Goal: Information Seeking & Learning: Learn about a topic

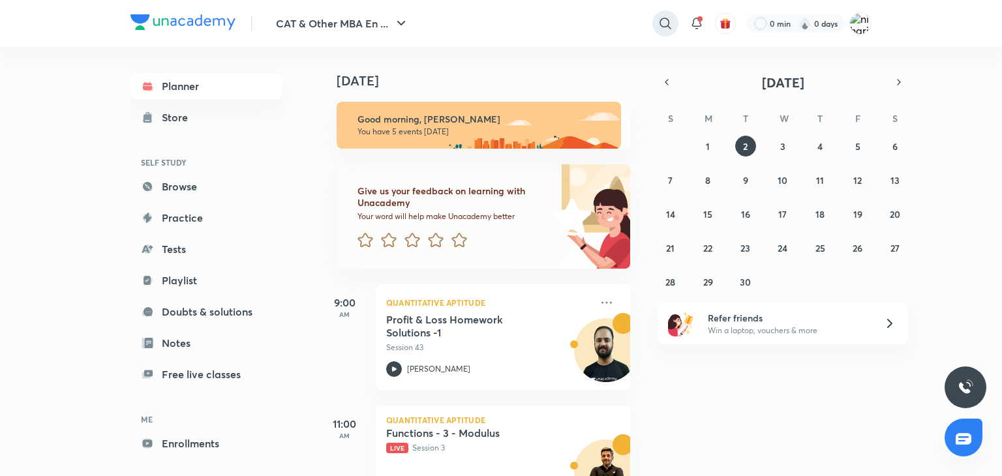
click at [664, 22] on icon at bounding box center [665, 24] width 16 height 16
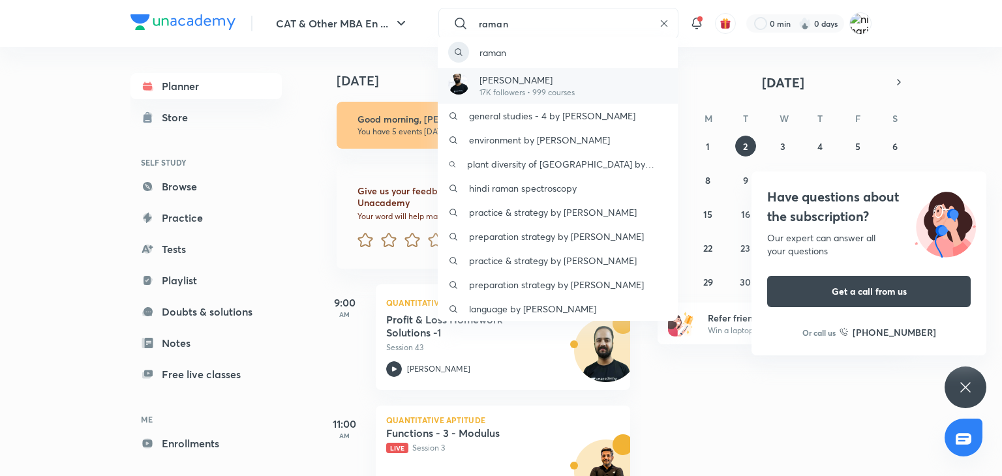
type input "raman"
click at [511, 77] on p "[PERSON_NAME]" at bounding box center [526, 80] width 95 height 14
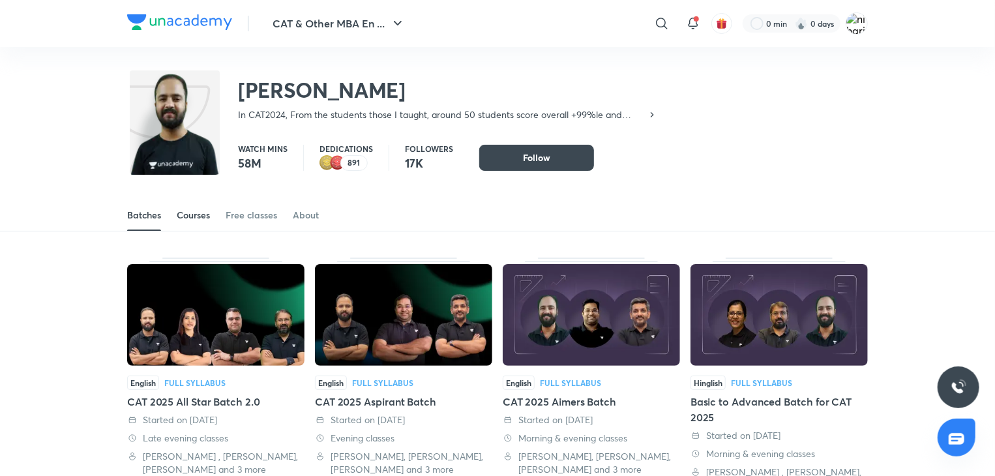
click at [189, 215] on div "Courses" at bounding box center [193, 215] width 33 height 13
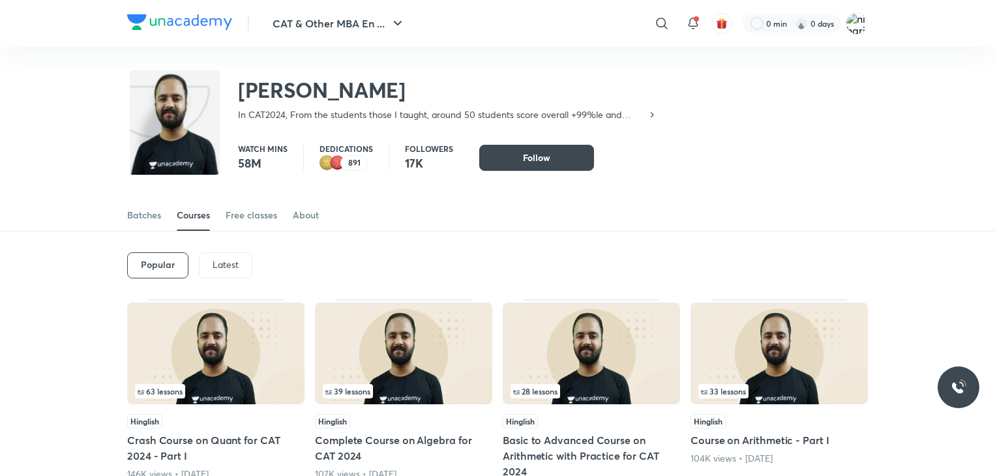
click at [220, 264] on p "Latest" at bounding box center [226, 265] width 26 height 10
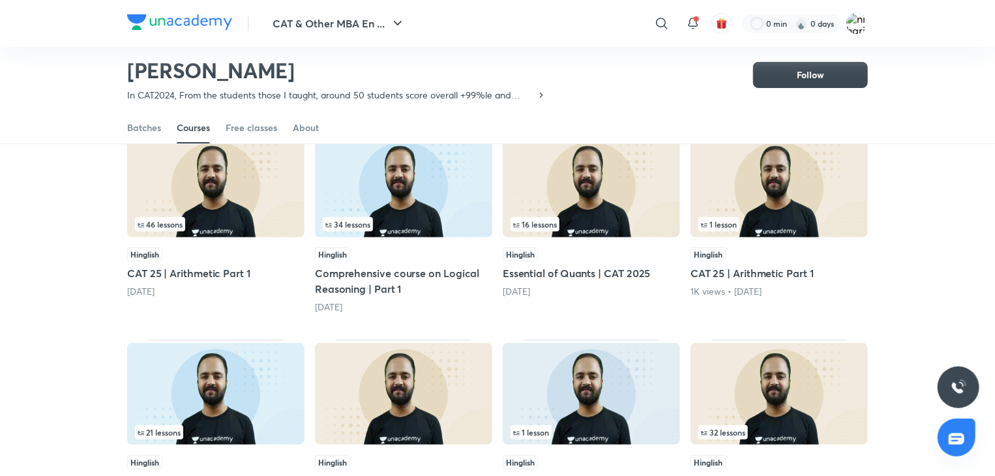
scroll to position [119, 0]
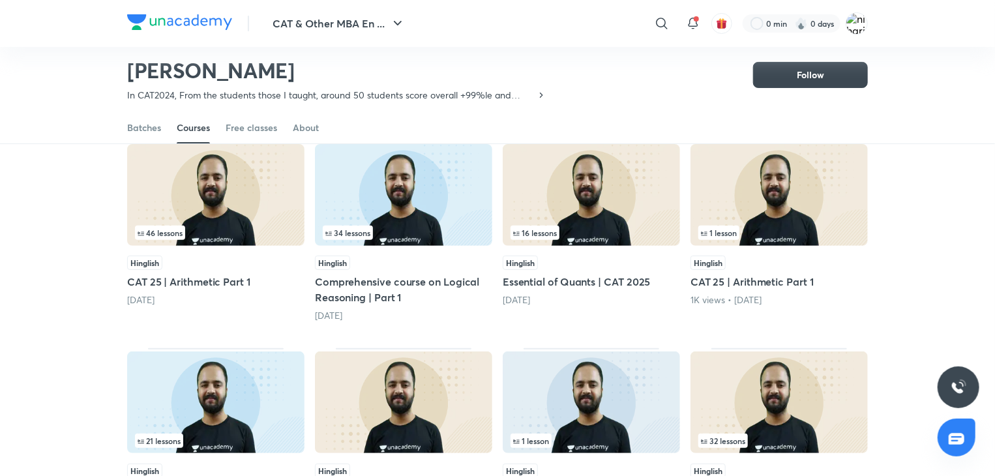
click at [245, 234] on div "46 lessons" at bounding box center [216, 233] width 162 height 14
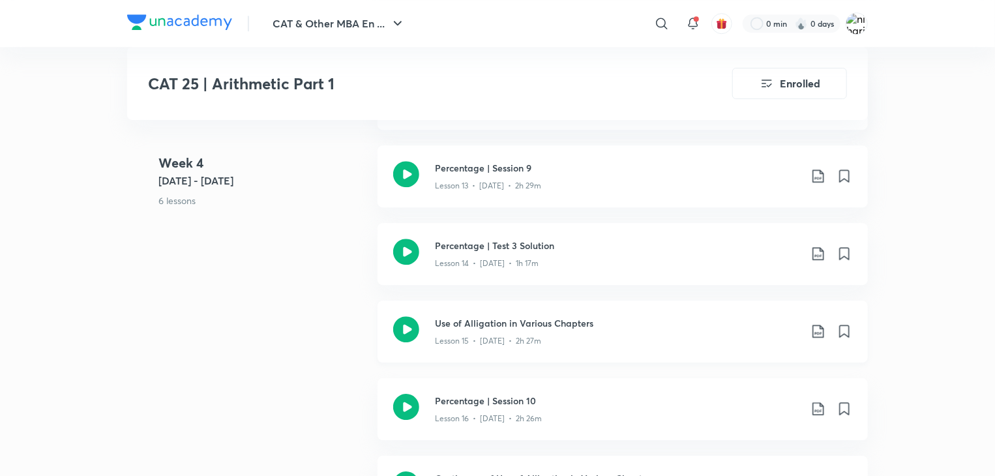
scroll to position [1923, 0]
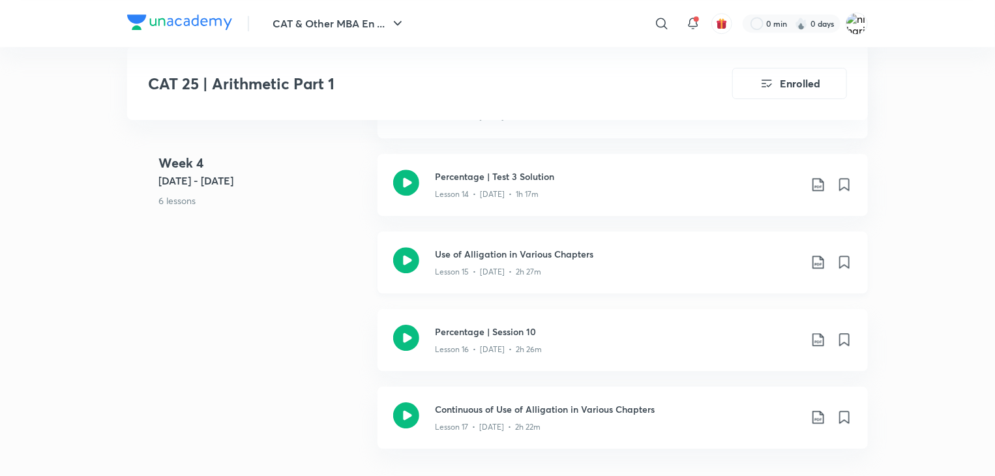
click at [402, 249] on icon at bounding box center [406, 260] width 26 height 26
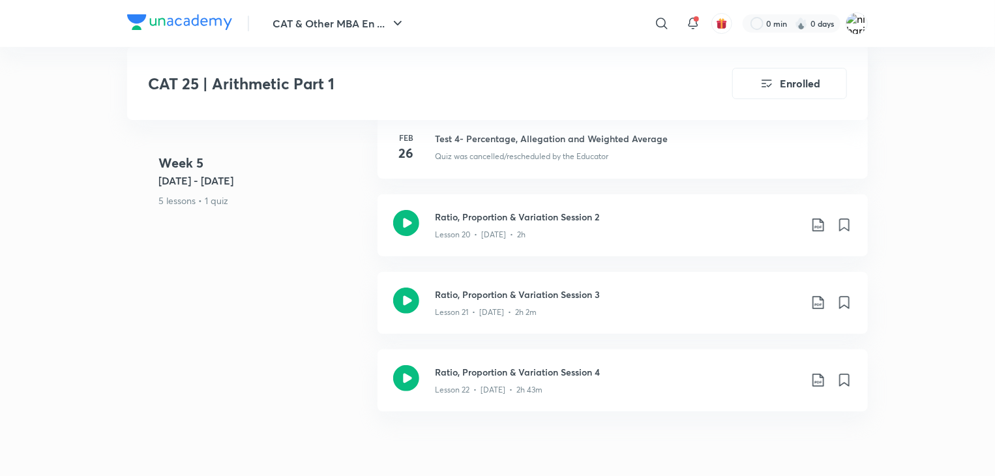
scroll to position [2468, 0]
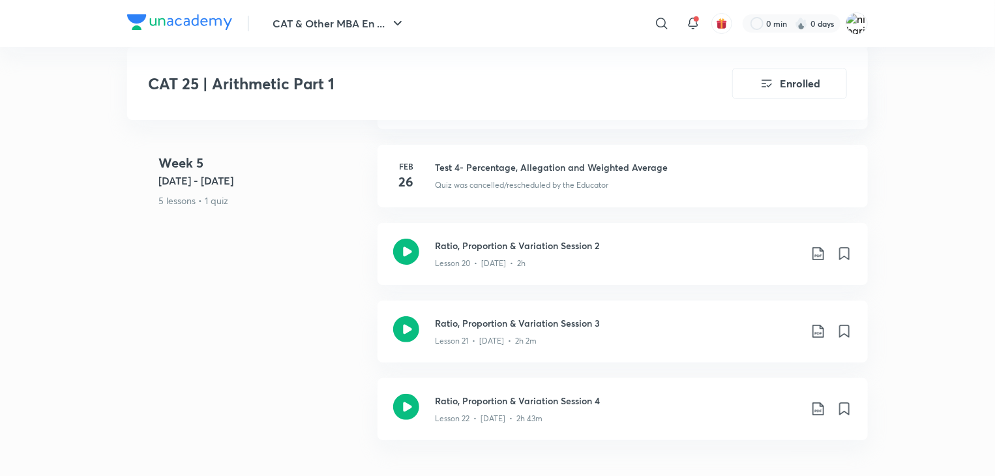
drag, startPoint x: 433, startPoint y: 379, endPoint x: 168, endPoint y: 222, distance: 308.2
click at [168, 222] on 5 "Week 5 Feb 24 - Mar 2 5 lessons • 1 quiz" at bounding box center [262, 192] width 209 height 78
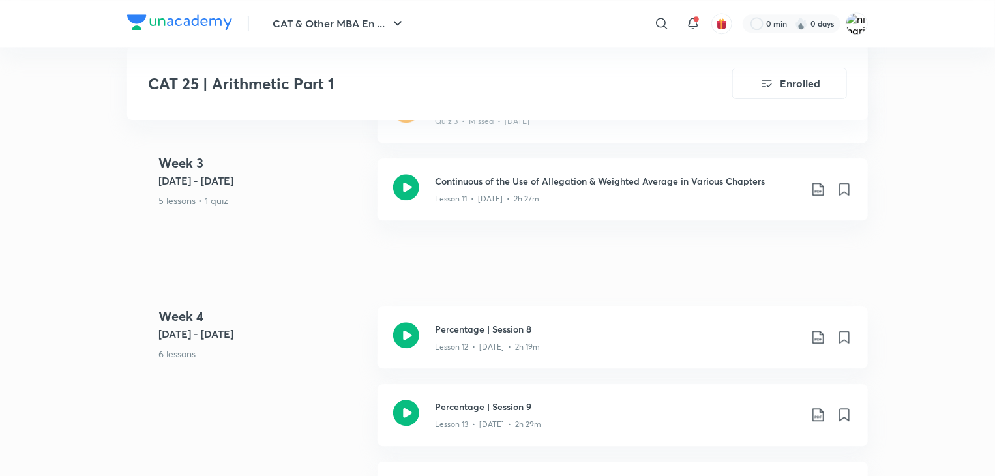
scroll to position [1614, 0]
